Goal: Task Accomplishment & Management: Complete application form

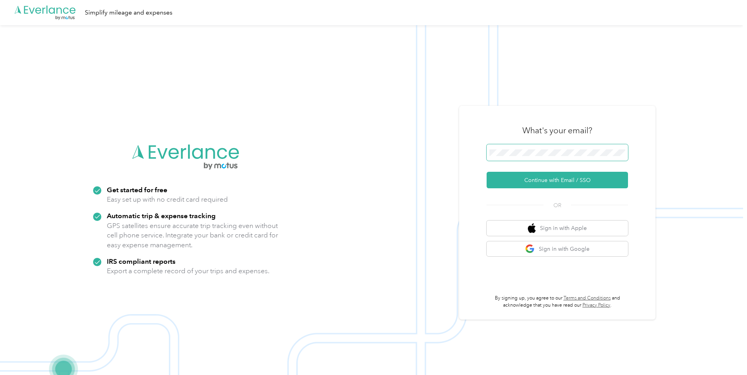
click at [538, 148] on span at bounding box center [557, 152] width 141 height 17
click at [552, 179] on button "Continue with Email / SSO" at bounding box center [557, 180] width 141 height 17
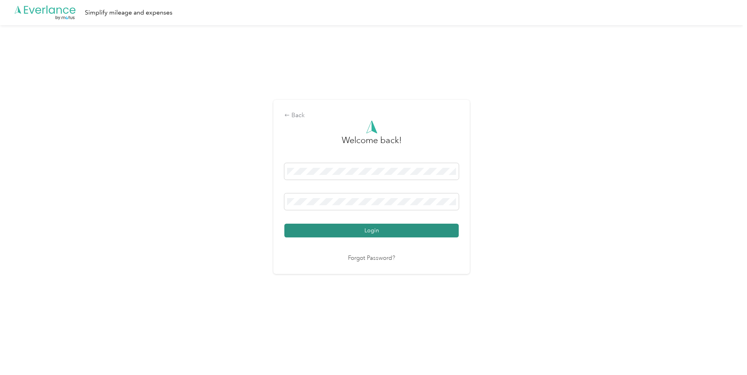
click at [374, 230] on button "Login" at bounding box center [372, 231] width 174 height 14
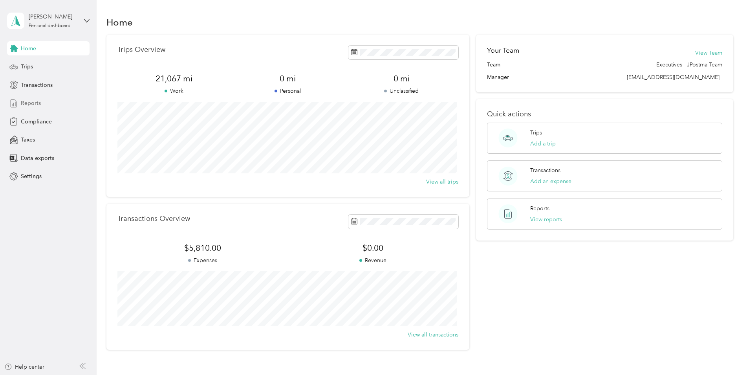
click at [34, 103] on span "Reports" at bounding box center [31, 103] width 20 height 8
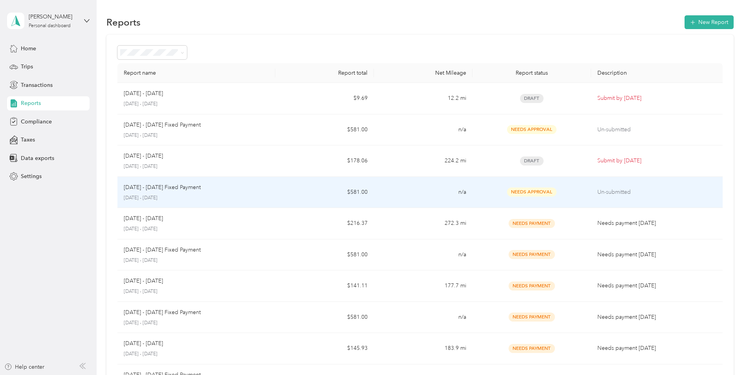
click at [186, 187] on p "[DATE] - [DATE] Fixed Payment" at bounding box center [162, 187] width 77 height 9
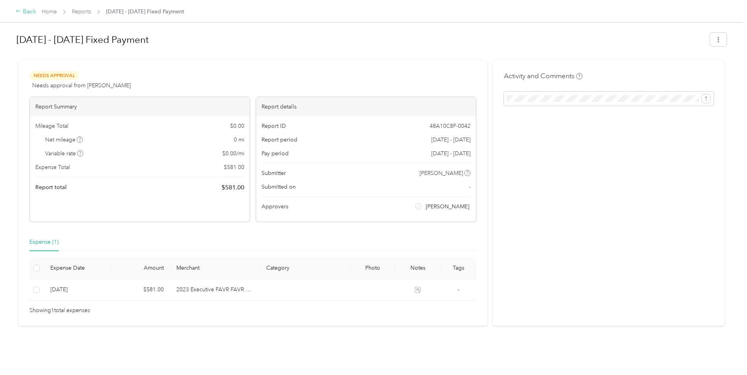
click at [26, 11] on div "Back" at bounding box center [26, 11] width 20 height 9
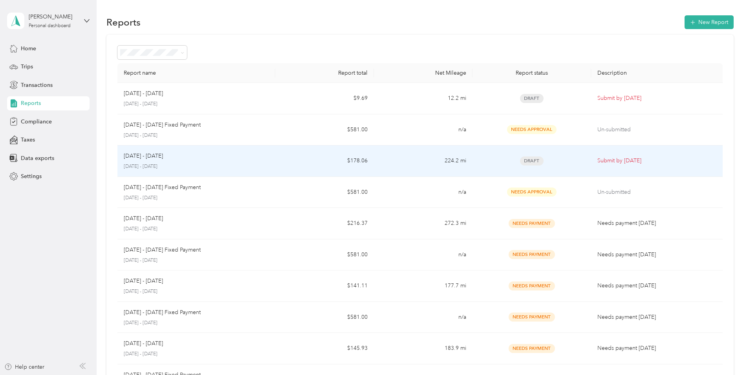
click at [169, 159] on div "[DATE] - [DATE]" at bounding box center [196, 156] width 145 height 9
click at [437, 158] on td "224.2 mi" at bounding box center [423, 160] width 99 height 31
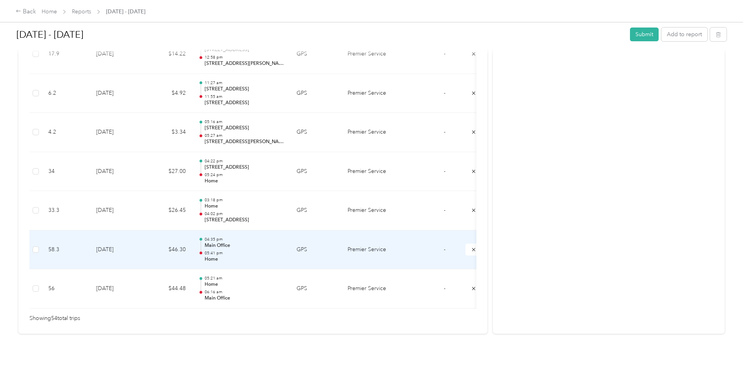
scroll to position [2074, 0]
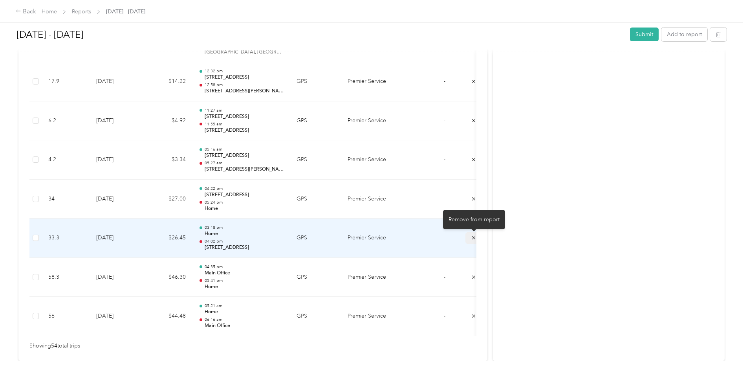
click at [472, 238] on icon "submit" at bounding box center [474, 238] width 6 height 6
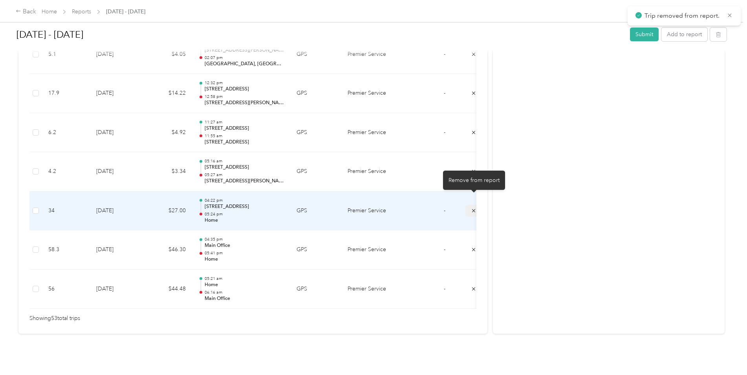
click at [473, 209] on icon "submit" at bounding box center [473, 210] width 3 height 3
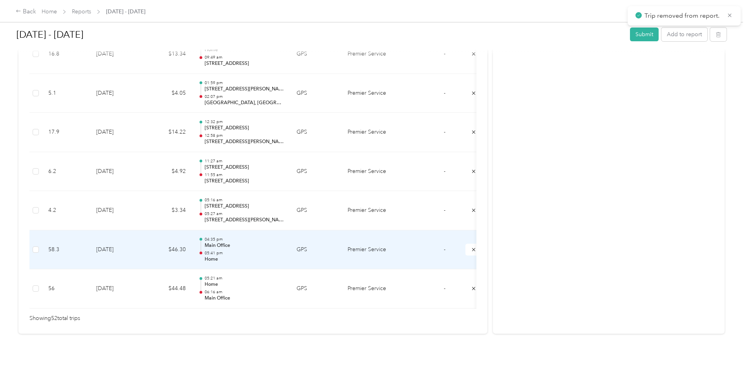
scroll to position [1996, 0]
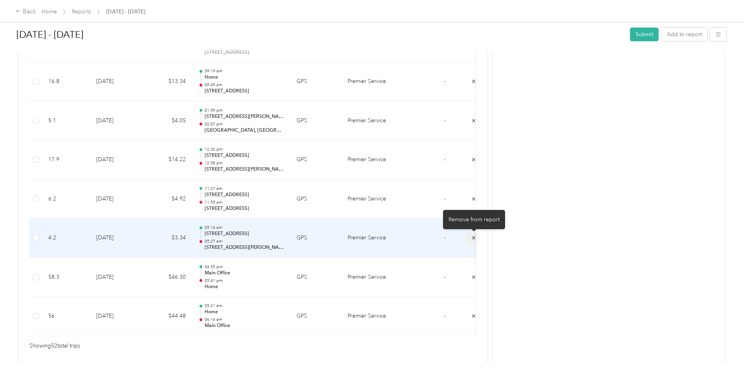
click at [473, 237] on icon "submit" at bounding box center [474, 238] width 6 height 6
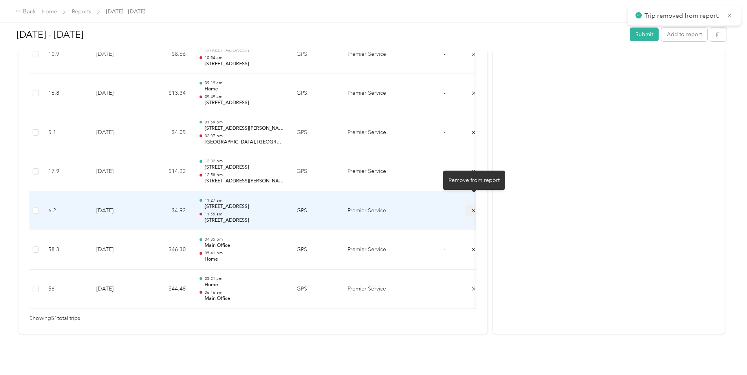
click at [472, 208] on icon "submit" at bounding box center [474, 211] width 6 height 6
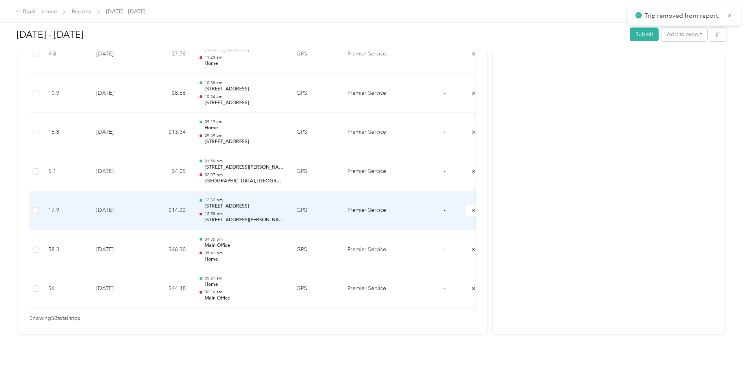
scroll to position [1957, 0]
click at [473, 209] on icon "submit" at bounding box center [473, 210] width 3 height 3
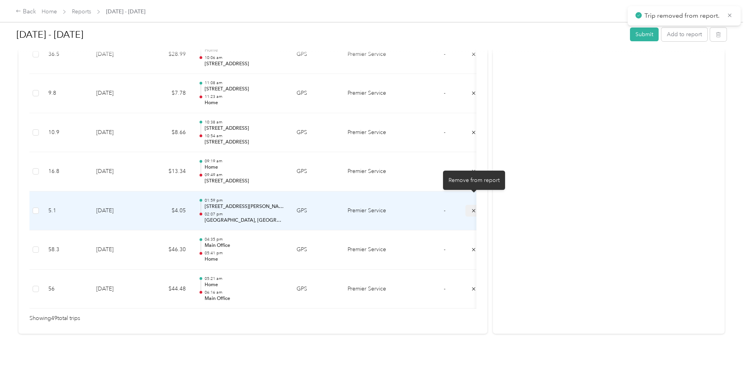
click at [474, 209] on icon "submit" at bounding box center [473, 210] width 3 height 3
click at [472, 208] on icon "submit" at bounding box center [474, 211] width 6 height 6
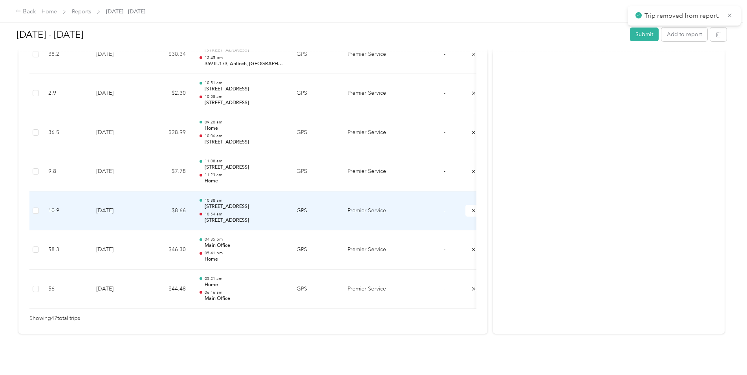
scroll to position [1839, 0]
click at [472, 208] on icon "submit" at bounding box center [474, 211] width 6 height 6
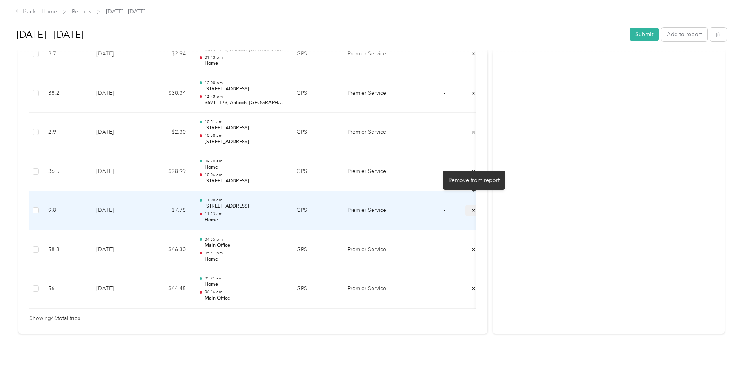
click at [472, 208] on icon "submit" at bounding box center [474, 211] width 6 height 6
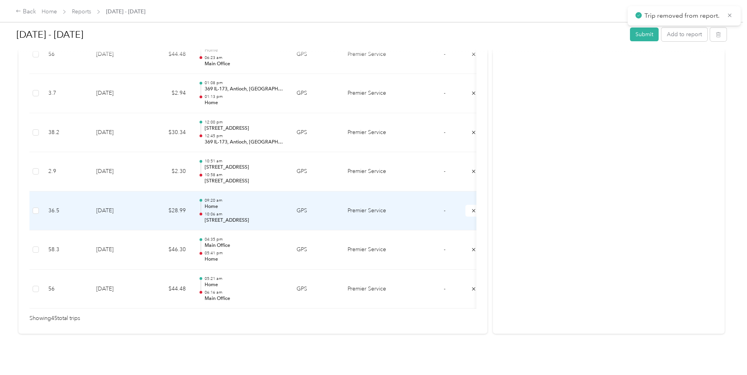
scroll to position [1761, 0]
click at [472, 208] on icon "submit" at bounding box center [474, 211] width 6 height 6
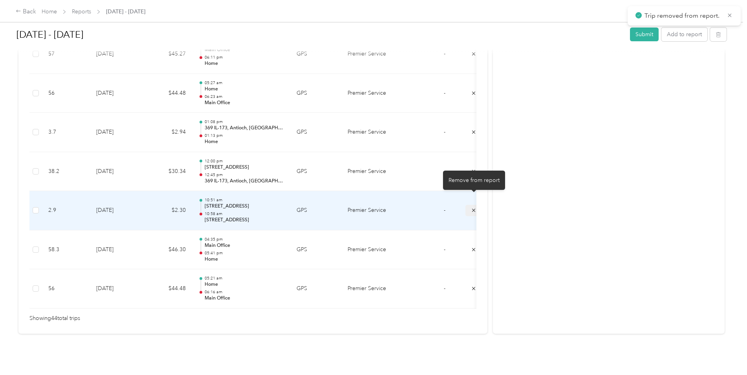
click at [472, 208] on icon "submit" at bounding box center [474, 211] width 6 height 6
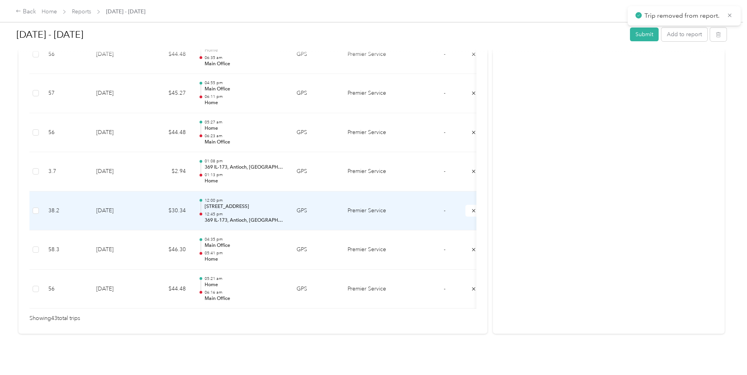
scroll to position [1683, 0]
click at [472, 208] on icon "submit" at bounding box center [474, 211] width 6 height 6
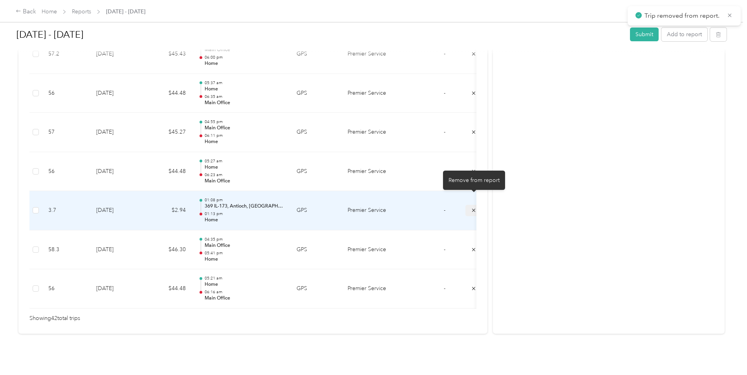
click at [473, 208] on icon "submit" at bounding box center [474, 211] width 6 height 6
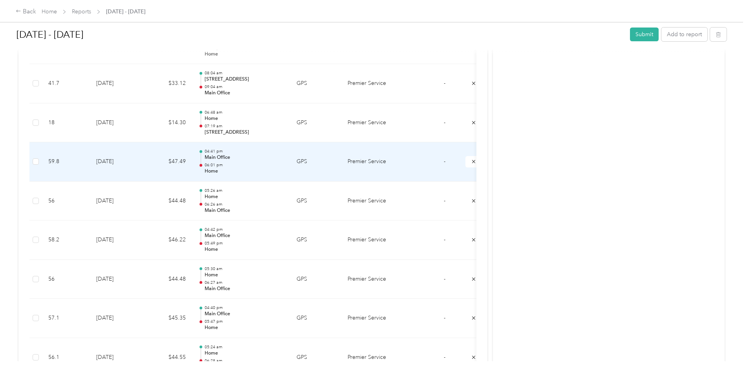
scroll to position [1172, 0]
click at [237, 158] on p "Home" at bounding box center [244, 157] width 79 height 7
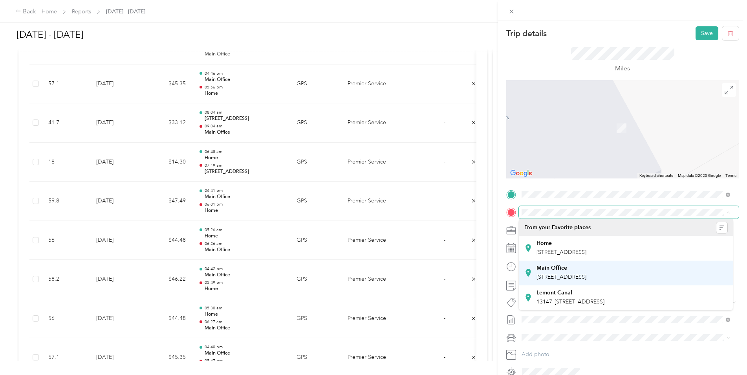
click at [587, 272] on div "Main Office [STREET_ADDRESS]" at bounding box center [562, 272] width 50 height 17
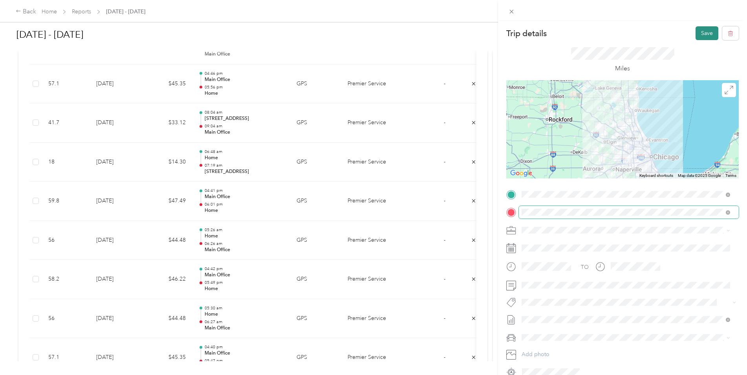
click at [698, 33] on button "Save" at bounding box center [707, 33] width 23 height 14
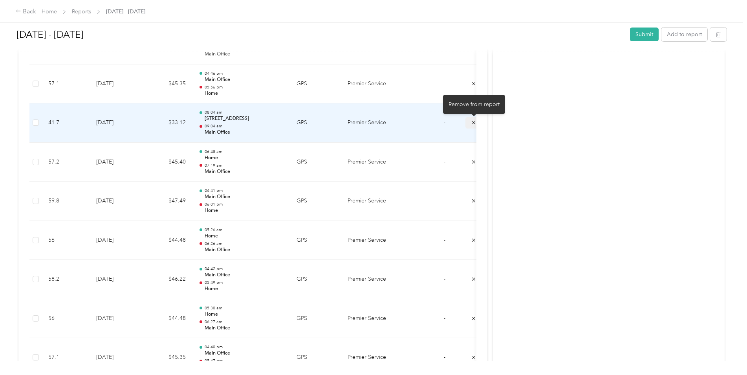
click at [474, 121] on icon "submit" at bounding box center [474, 123] width 6 height 6
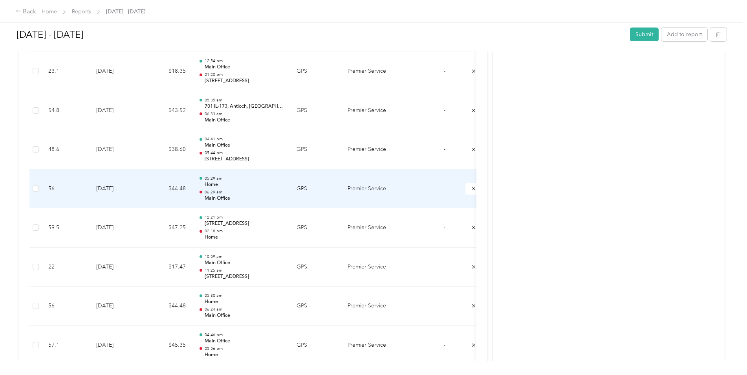
scroll to position [897, 0]
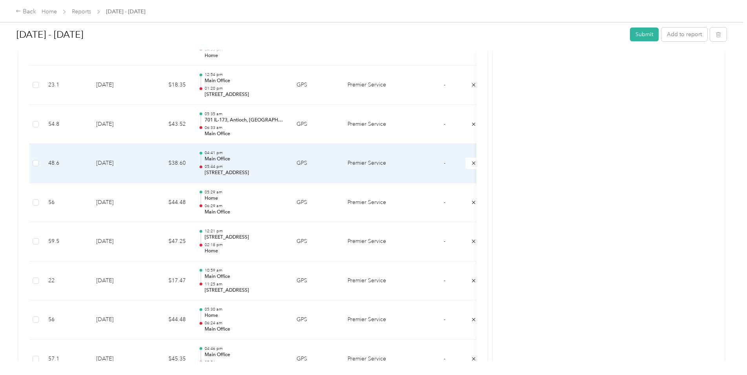
click at [256, 164] on p "05:44 pm" at bounding box center [244, 167] width 79 height 6
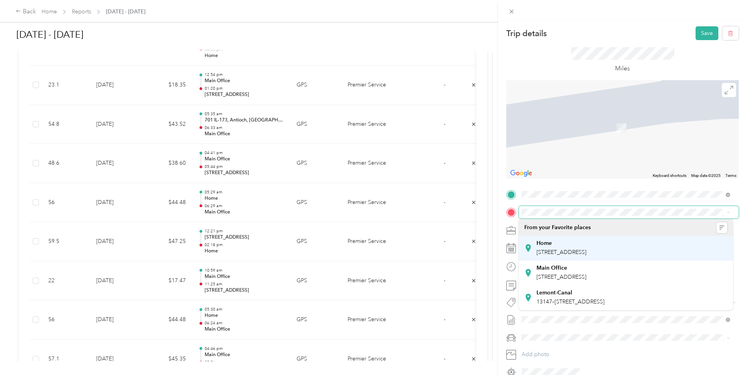
click at [587, 247] on div "Home [STREET_ADDRESS]" at bounding box center [562, 248] width 50 height 17
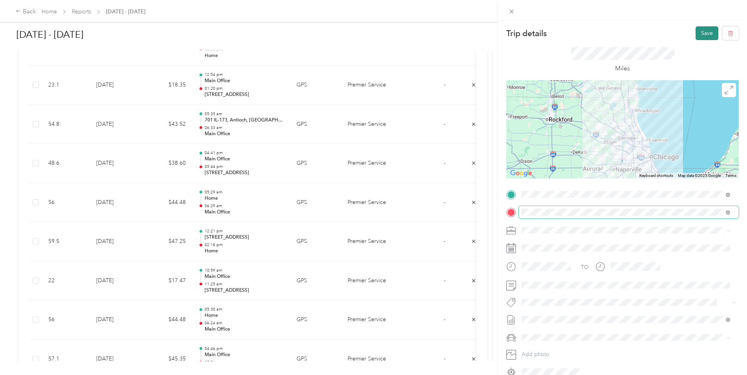
click at [703, 32] on button "Save" at bounding box center [707, 33] width 23 height 14
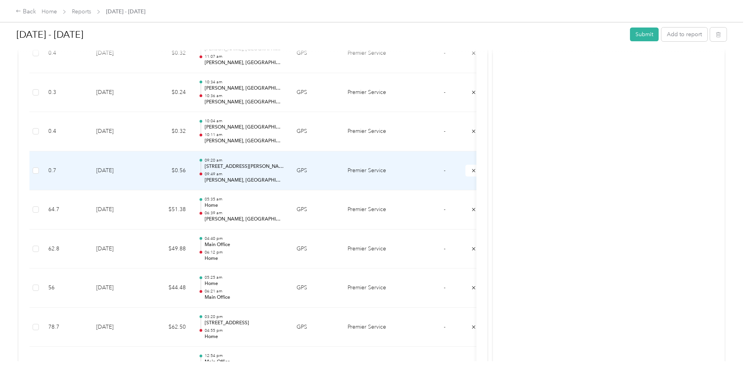
scroll to position [622, 0]
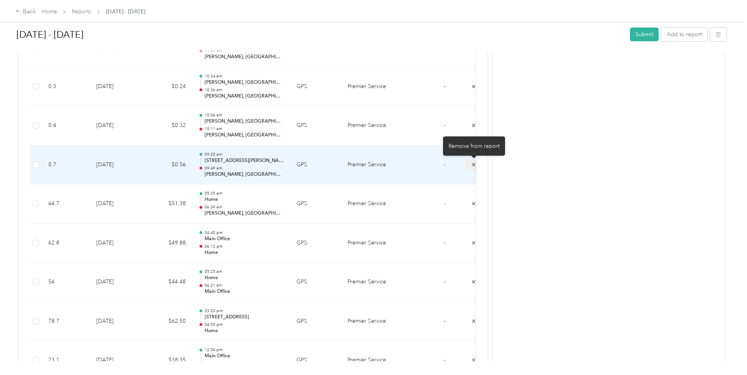
click at [472, 163] on icon "submit" at bounding box center [474, 165] width 6 height 6
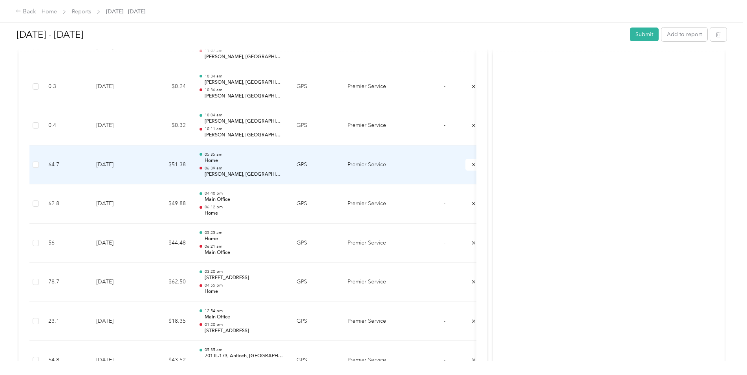
scroll to position [544, 0]
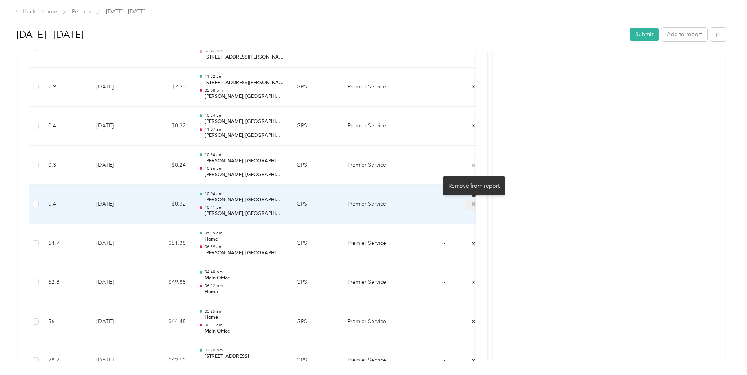
click at [474, 203] on icon "submit" at bounding box center [474, 204] width 6 height 6
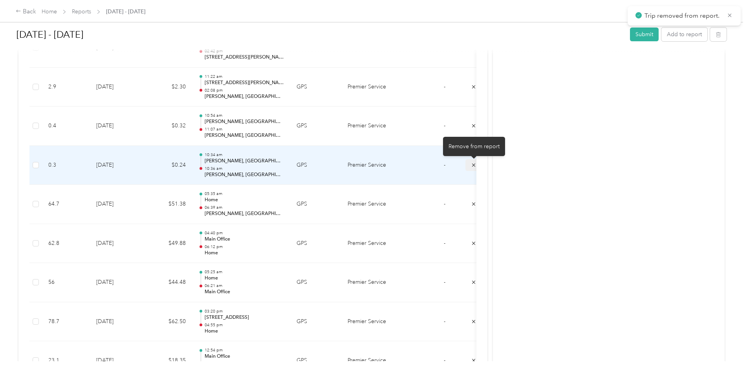
click at [471, 163] on icon "submit" at bounding box center [474, 165] width 6 height 6
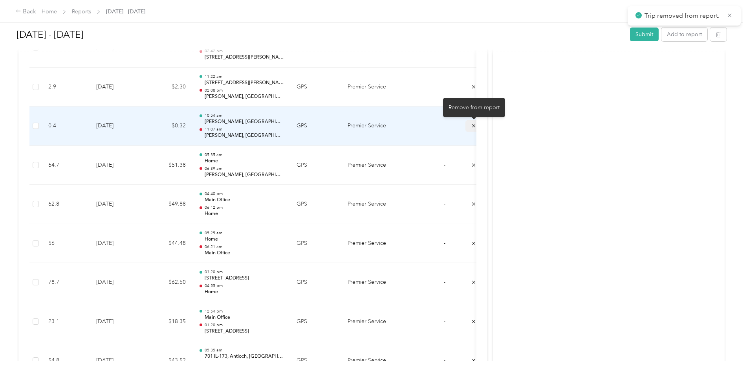
click at [474, 125] on icon "submit" at bounding box center [474, 126] width 6 height 6
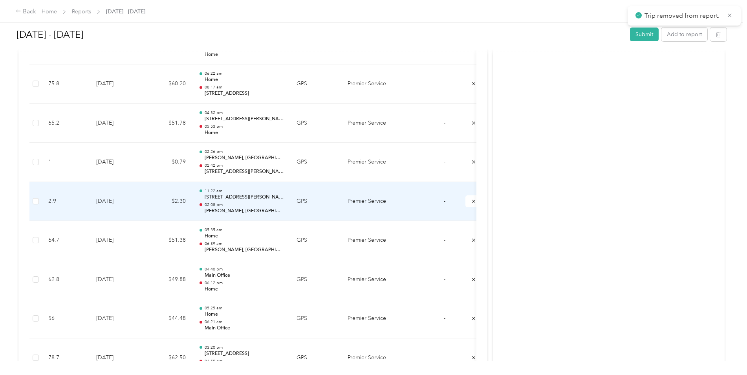
scroll to position [426, 0]
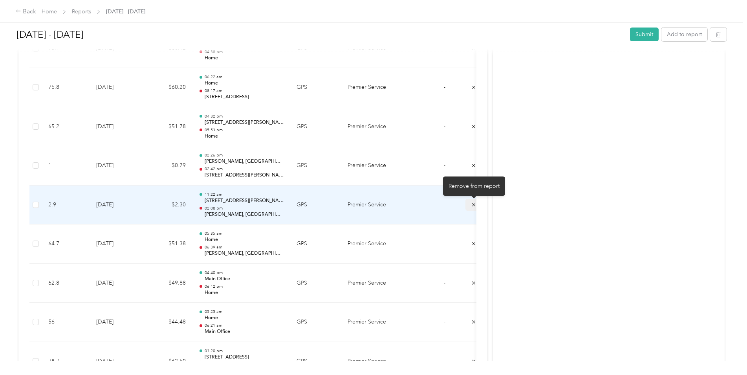
click at [472, 203] on icon "submit" at bounding box center [474, 205] width 6 height 6
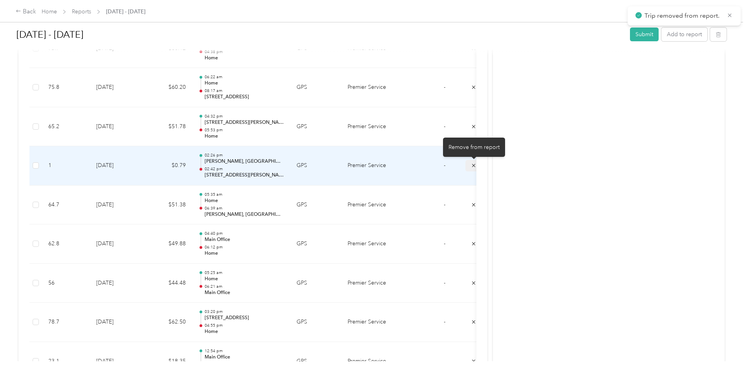
click at [472, 165] on icon "submit" at bounding box center [474, 166] width 6 height 6
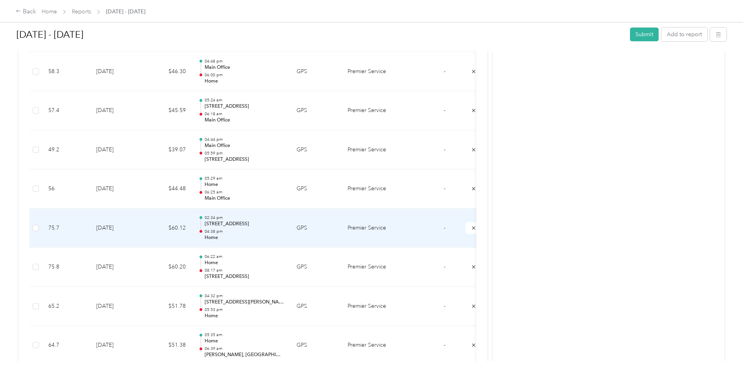
scroll to position [229, 0]
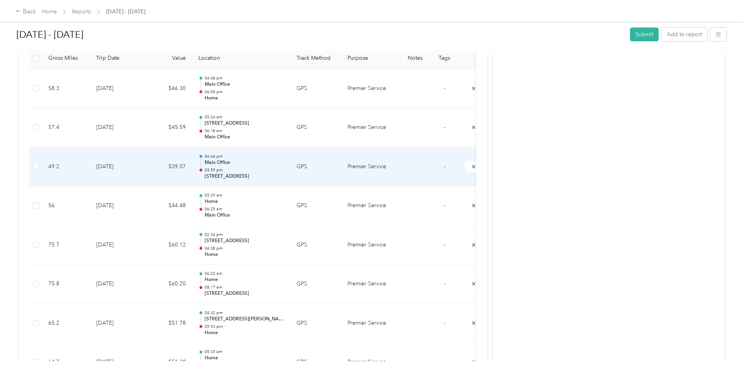
click at [260, 171] on p "05:59 pm" at bounding box center [244, 170] width 79 height 6
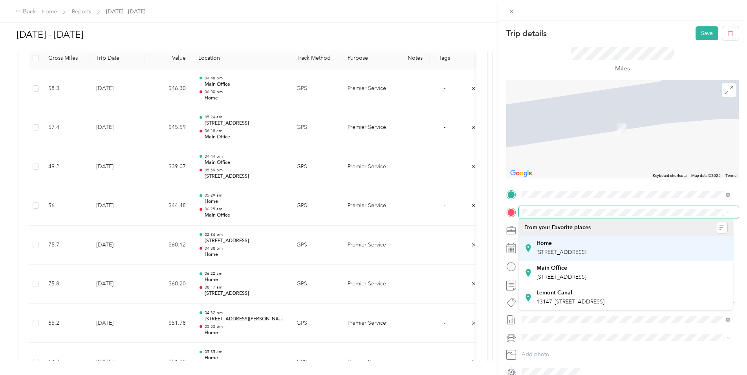
click at [587, 241] on div "Home" at bounding box center [562, 243] width 50 height 7
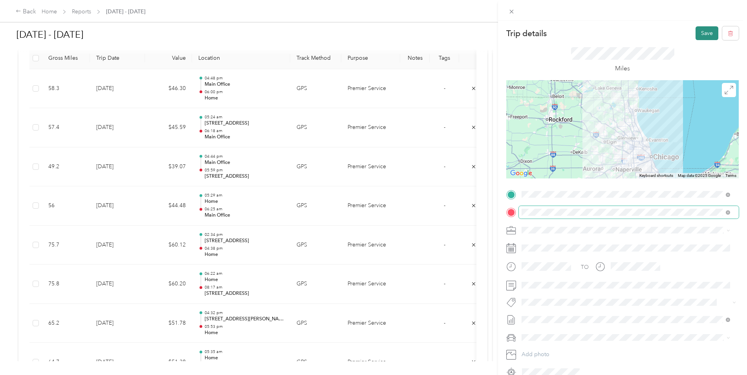
drag, startPoint x: 705, startPoint y: 31, endPoint x: 679, endPoint y: 43, distance: 28.0
click at [704, 31] on button "Save" at bounding box center [707, 33] width 23 height 14
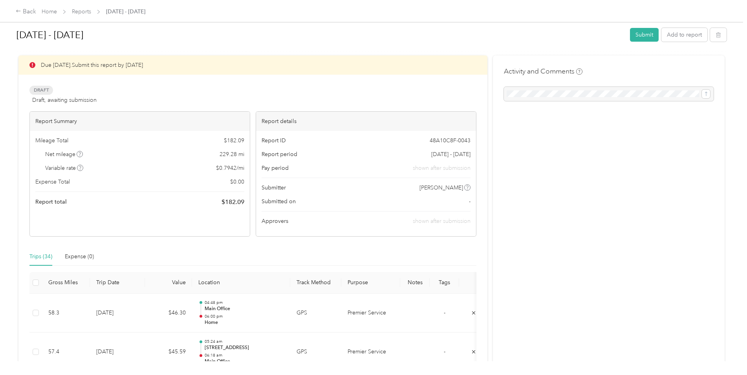
scroll to position [0, 0]
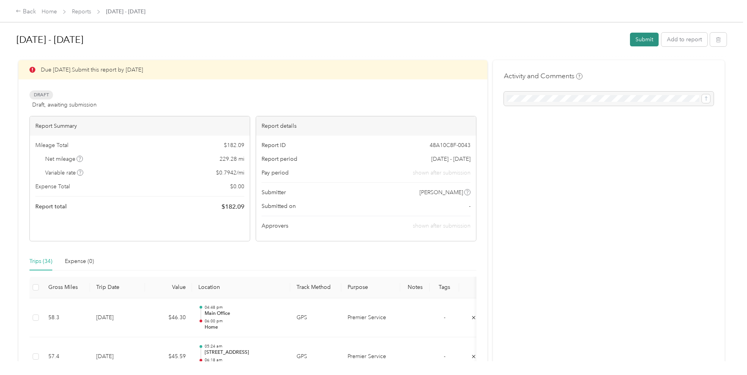
click at [643, 37] on button "Submit" at bounding box center [644, 40] width 29 height 14
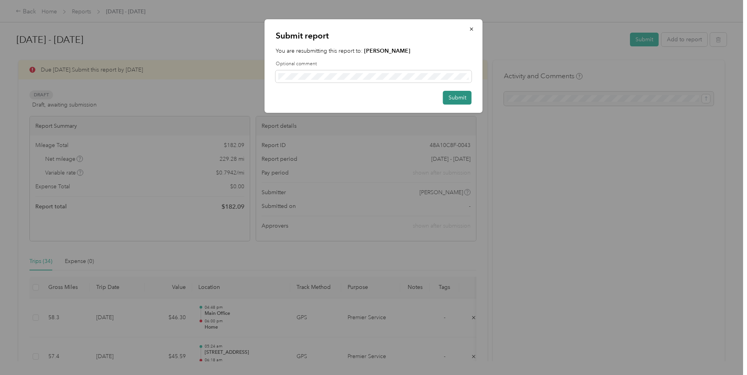
click at [456, 97] on button "Submit" at bounding box center [457, 98] width 29 height 14
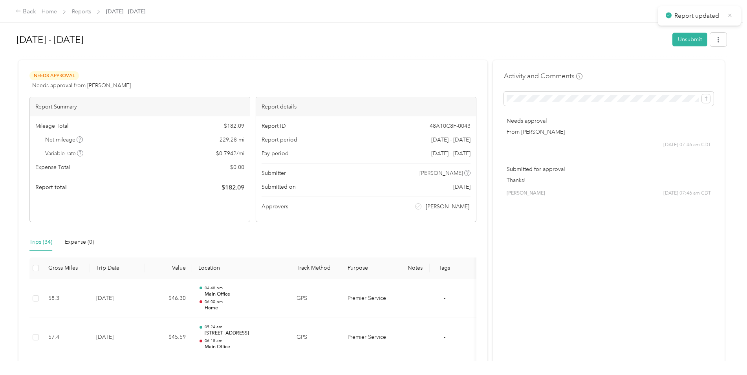
click at [732, 13] on icon at bounding box center [730, 15] width 6 height 7
